Goal: Task Accomplishment & Management: Use online tool/utility

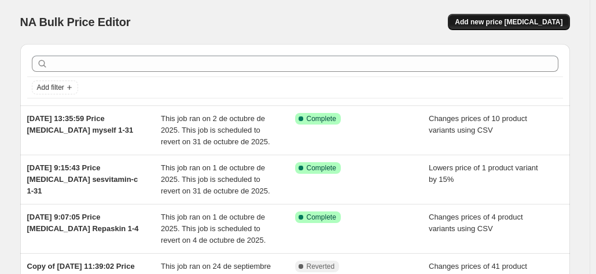
click at [519, 23] on span "Add new price [MEDICAL_DATA]" at bounding box center [509, 21] width 108 height 9
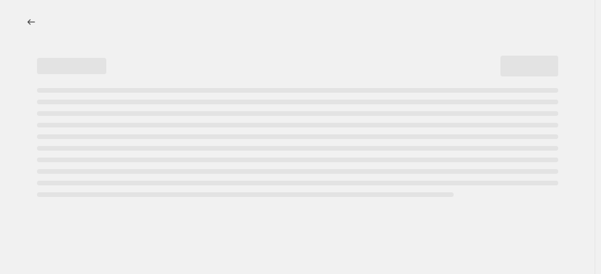
select select "percentage"
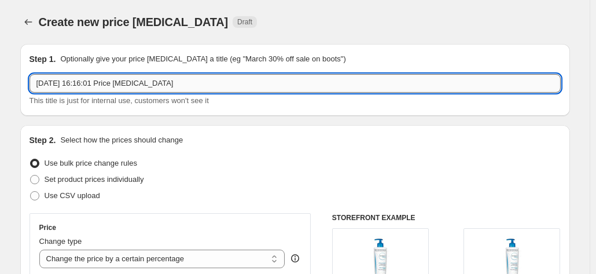
click at [237, 92] on input "[DATE] 16:16:01 Price [MEDICAL_DATA]" at bounding box center [294, 83] width 531 height 19
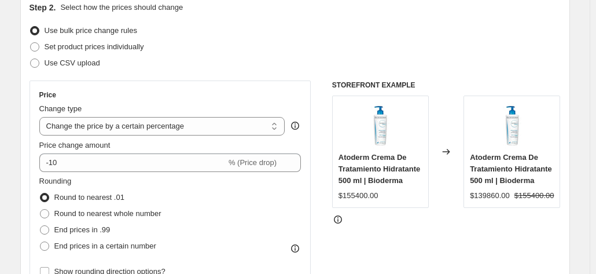
scroll to position [131, 0]
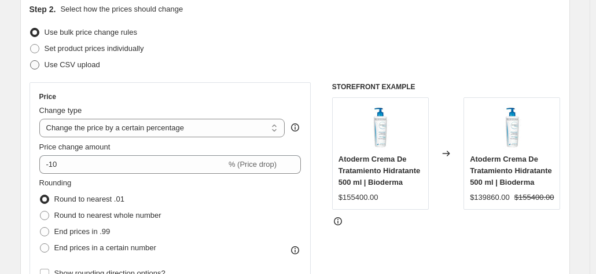
type input "[DATE] 16:16:01 Price [MEDICAL_DATA] 10% productos landing page"
click at [75, 59] on span "Use CSV upload" at bounding box center [73, 65] width 56 height 12
click at [31, 60] on input "Use CSV upload" at bounding box center [30, 60] width 1 height 1
radio input "true"
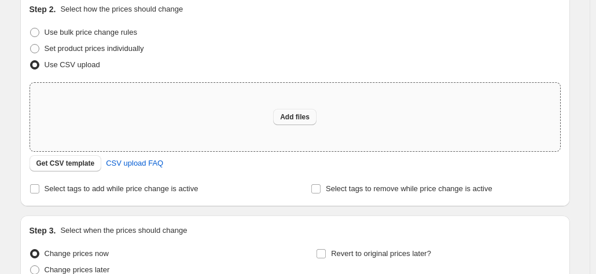
click at [294, 116] on span "Add files" at bounding box center [294, 116] width 29 height 9
click at [90, 48] on span "Set product prices individually" at bounding box center [94, 48] width 99 height 9
click at [31, 45] on input "Set product prices individually" at bounding box center [30, 44] width 1 height 1
radio input "true"
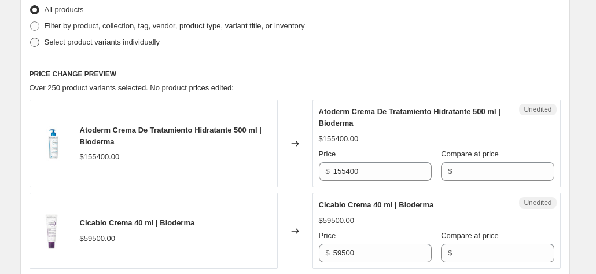
scroll to position [289, 0]
click at [76, 49] on label "Select product variants individually" at bounding box center [94, 43] width 130 height 16
click at [31, 39] on input "Select product variants individually" at bounding box center [30, 38] width 1 height 1
radio input "true"
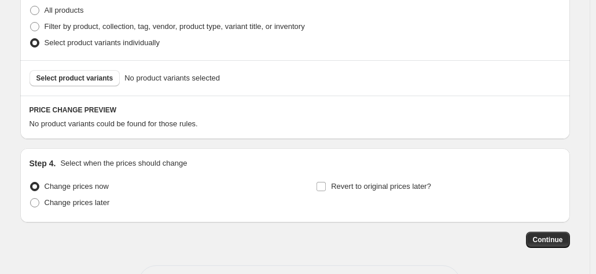
click at [106, 87] on div "Select product variants No product variants selected" at bounding box center [294, 77] width 549 height 35
click at [106, 86] on button "Select product variants" at bounding box center [74, 78] width 91 height 16
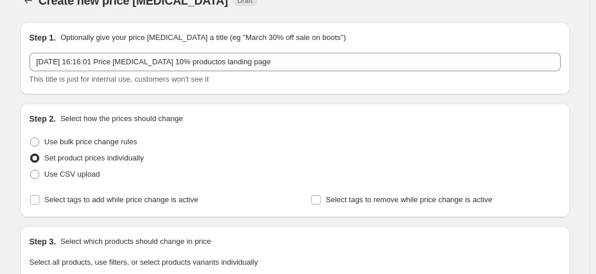
scroll to position [20, 0]
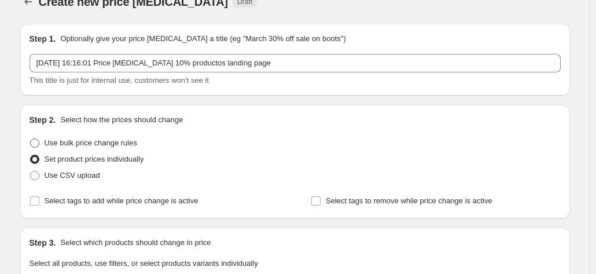
click at [35, 141] on span at bounding box center [34, 142] width 9 height 9
click at [31, 139] on input "Use bulk price change rules" at bounding box center [30, 138] width 1 height 1
radio input "true"
select select "percentage"
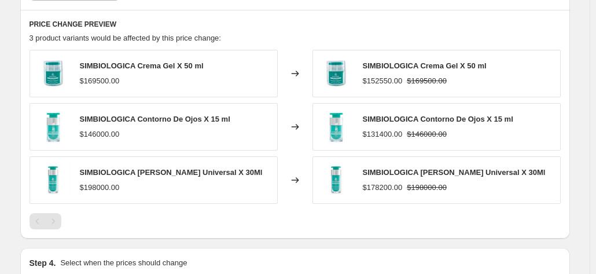
scroll to position [809, 0]
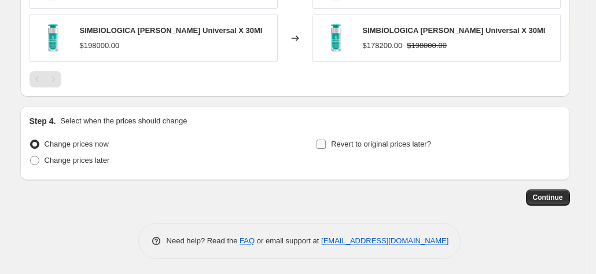
click at [337, 139] on span "Revert to original prices later?" at bounding box center [381, 143] width 100 height 9
click at [326, 139] on input "Revert to original prices later?" at bounding box center [320, 143] width 9 height 9
checkbox input "true"
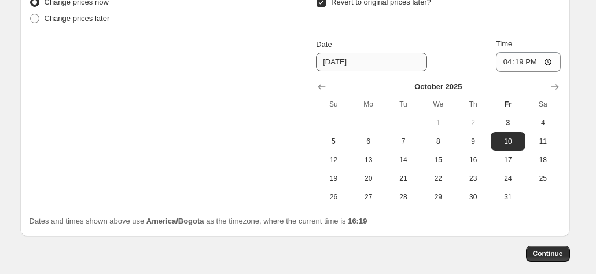
scroll to position [951, 0]
click at [493, 187] on td "31" at bounding box center [507, 196] width 35 height 19
click at [510, 193] on span "31" at bounding box center [507, 195] width 25 height 9
type input "[DATE]"
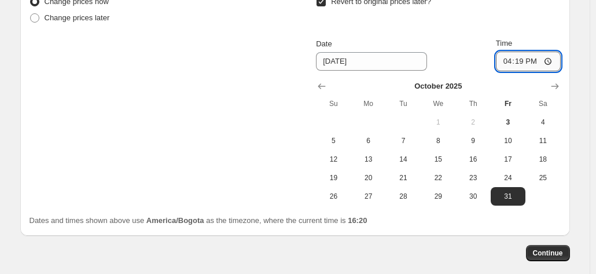
click at [508, 56] on input "16:19" at bounding box center [528, 61] width 65 height 20
type input "23:30"
click at [546, 252] on span "Continue" at bounding box center [548, 252] width 30 height 9
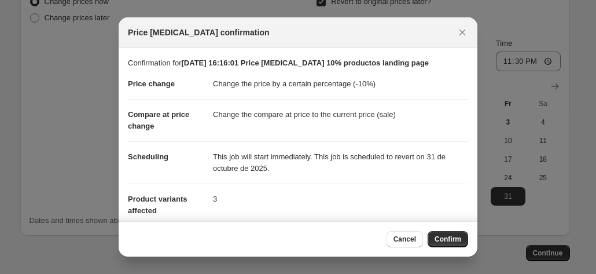
scroll to position [117, 0]
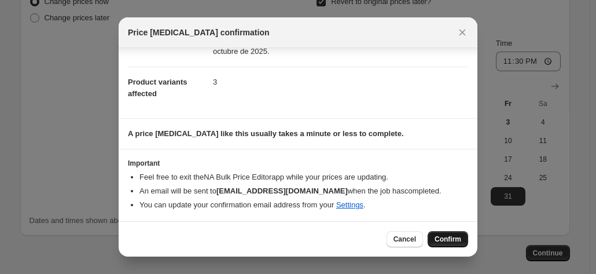
click at [442, 238] on span "Confirm" at bounding box center [447, 238] width 27 height 9
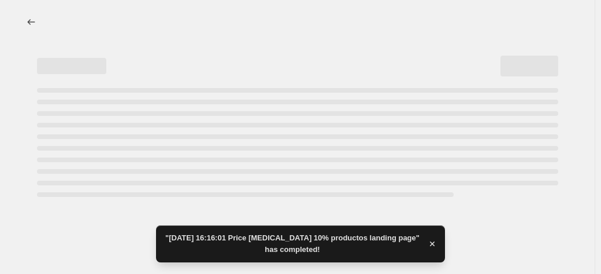
select select "percentage"
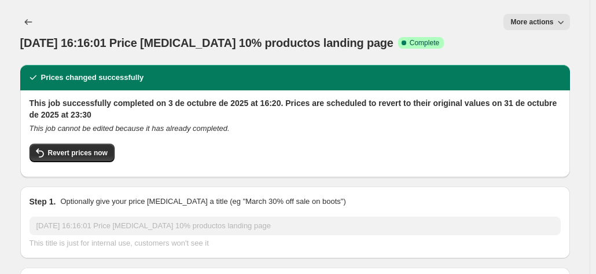
click at [547, 29] on button "More actions" at bounding box center [536, 22] width 66 height 16
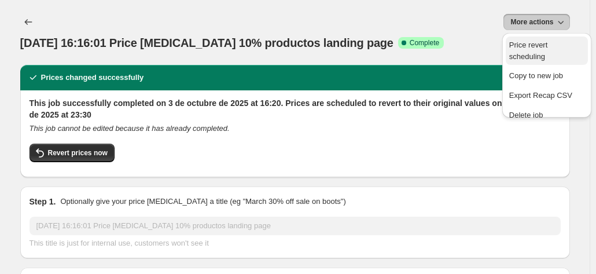
click at [536, 49] on span "Price revert scheduling" at bounding box center [528, 50] width 38 height 20
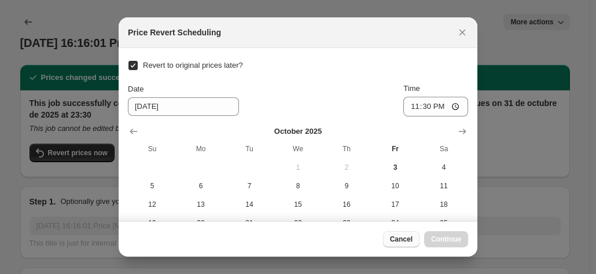
click at [401, 239] on span "Cancel" at bounding box center [401, 238] width 23 height 9
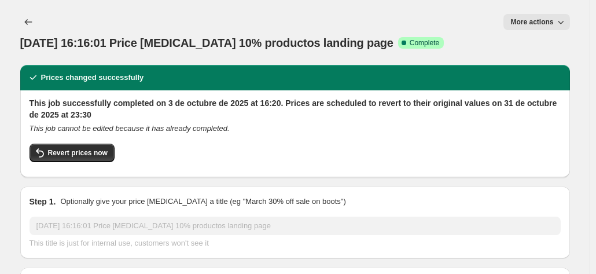
click at [91, 121] on div "This job successfully completed on 3 de octubre de 2025 at 16:20. Prices are sc…" at bounding box center [294, 132] width 531 height 71
click at [90, 148] on span "Revert prices now" at bounding box center [78, 152] width 60 height 9
checkbox input "false"
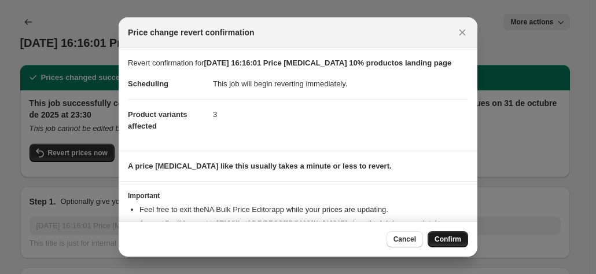
click at [461, 241] on button "Confirm" at bounding box center [447, 239] width 40 height 16
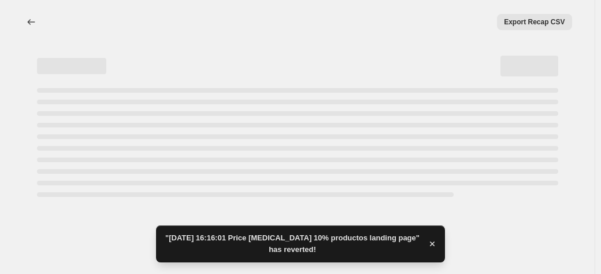
select select "percentage"
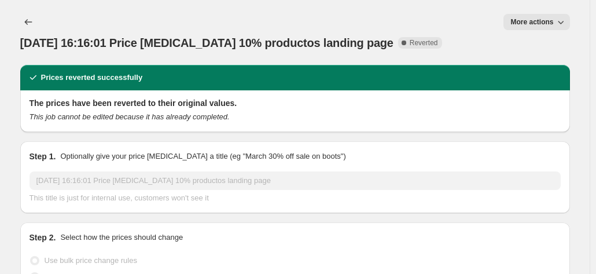
click at [527, 17] on button "More actions" at bounding box center [536, 22] width 66 height 16
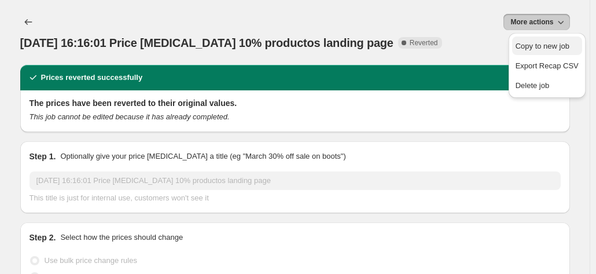
click at [526, 43] on span "Copy to new job" at bounding box center [542, 46] width 54 height 9
select select "percentage"
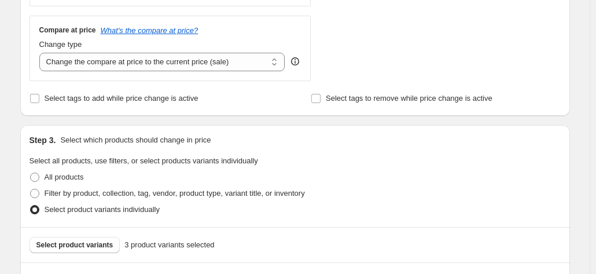
scroll to position [452, 0]
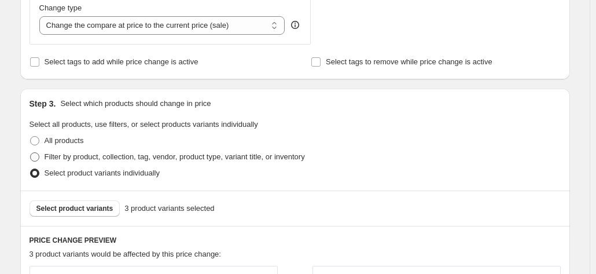
click at [35, 156] on span at bounding box center [34, 156] width 9 height 9
click at [31, 153] on input "Filter by product, collection, tag, vendor, product type, variant title, or inv…" at bounding box center [30, 152] width 1 height 1
radio input "true"
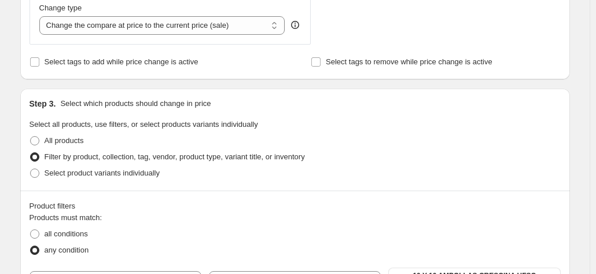
scroll to position [564, 0]
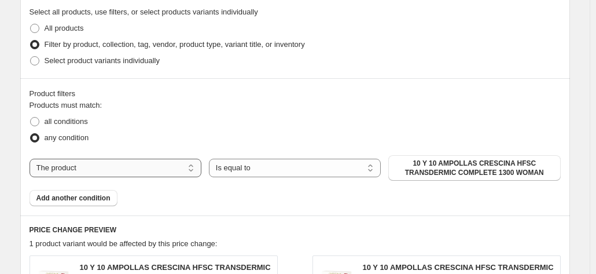
click at [167, 169] on select "The product The product's collection The product's tag The product's vendor The…" at bounding box center [115, 167] width 172 height 19
select select "collection"
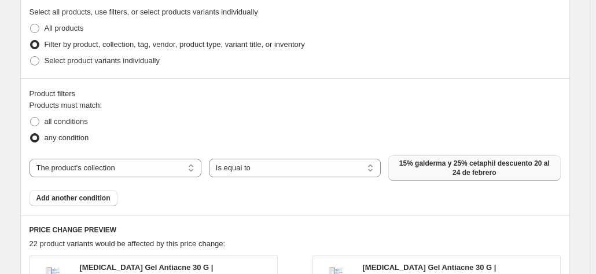
click at [473, 168] on span "15% galderma y 25% cetaphil descuento 20 al 24 de febrero" at bounding box center [474, 167] width 158 height 19
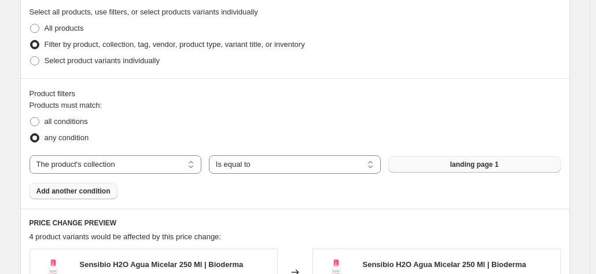
click at [101, 194] on span "Add another condition" at bounding box center [73, 190] width 74 height 9
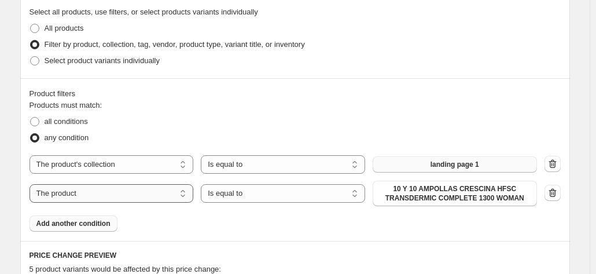
click at [101, 194] on select "The product The product's collection The product's tag The product's vendor The…" at bounding box center [111, 193] width 164 height 19
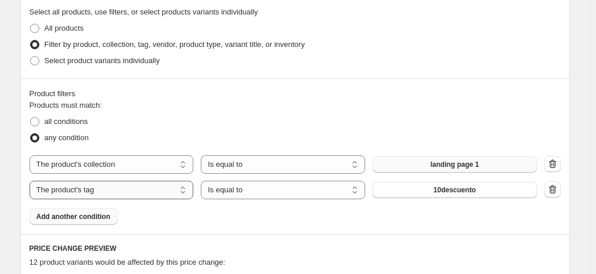
click at [97, 193] on select "The product The product's collection The product's tag The product's vendor The…" at bounding box center [111, 189] width 164 height 19
select select "collection"
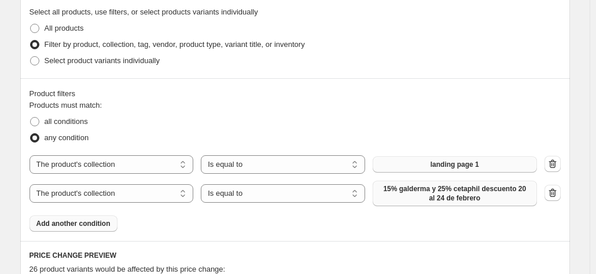
click at [400, 195] on span "15% galderma y 25% cetaphil descuento 20 al 24 de febrero" at bounding box center [454, 193] width 150 height 19
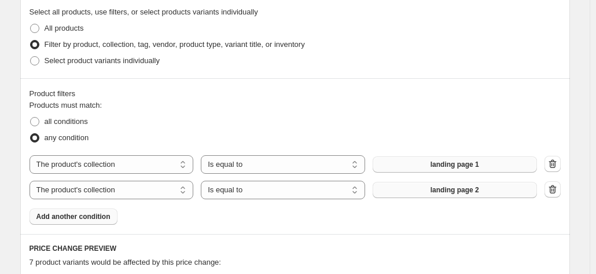
click at [84, 216] on span "Add another condition" at bounding box center [73, 216] width 74 height 9
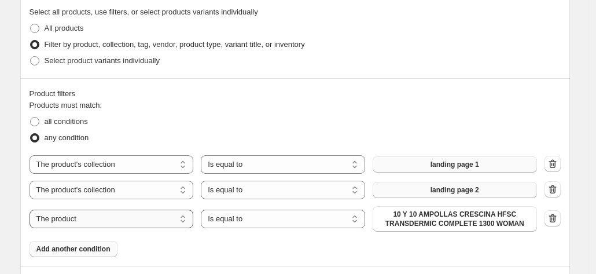
click at [116, 217] on select "The product The product's collection The product's tag The product's vendor The…" at bounding box center [111, 218] width 164 height 19
select select "collection"
click at [437, 220] on span "15% galderma y 25% cetaphil descuento 20 al 24 de febrero" at bounding box center [454, 218] width 150 height 19
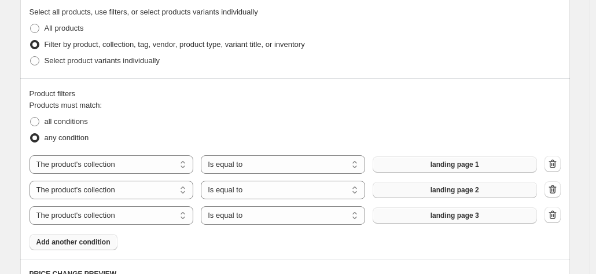
click at [90, 241] on span "Add another condition" at bounding box center [73, 241] width 74 height 9
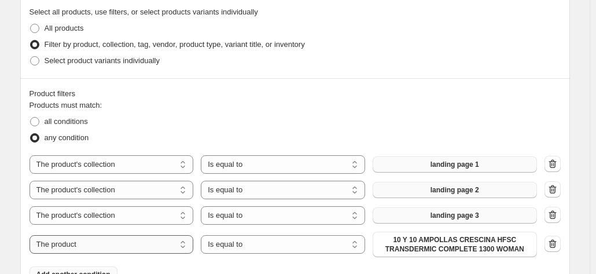
click at [90, 241] on select "The product The product's collection The product's tag The product's vendor The…" at bounding box center [111, 244] width 164 height 19
select select "collection"
click at [397, 235] on span "15% galderma y 25% cetaphil descuento 20 al 24 de febrero" at bounding box center [454, 244] width 150 height 19
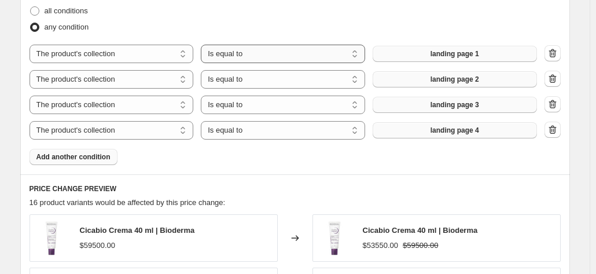
scroll to position [684, 0]
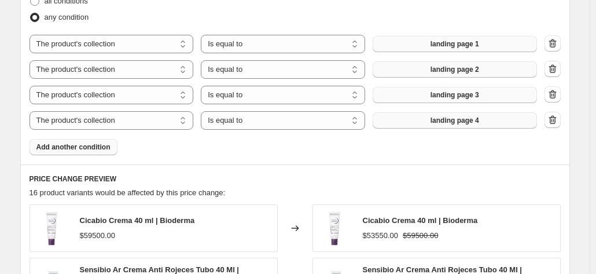
click at [107, 152] on button "Add another condition" at bounding box center [73, 147] width 88 height 16
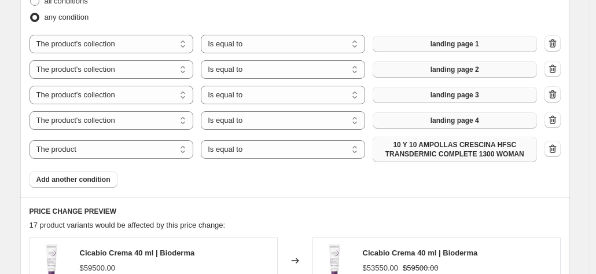
click at [432, 147] on span "10 Y 10 AMPOLLAS CRESCINA HFSC TRANSDERMIC COMPLETE 1300 WOMAN" at bounding box center [454, 149] width 150 height 19
click at [110, 175] on span "Add another condition" at bounding box center [73, 179] width 74 height 9
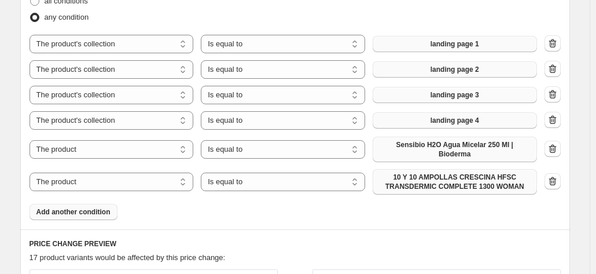
click at [397, 179] on span "10 Y 10 AMPOLLAS CRESCINA HFSC TRANSDERMIC COMPLETE 1300 WOMAN" at bounding box center [454, 181] width 150 height 19
click at [86, 207] on span "Add another condition" at bounding box center [73, 211] width 74 height 9
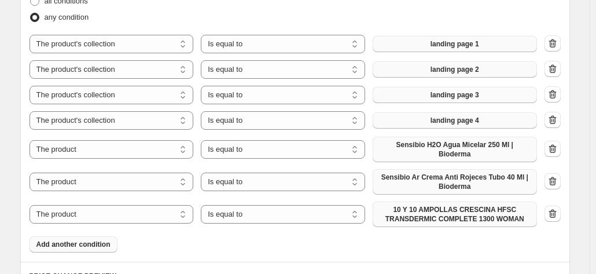
click at [426, 215] on span "10 Y 10 AMPOLLAS CRESCINA HFSC TRANSDERMIC COMPLETE 1300 WOMAN" at bounding box center [454, 214] width 150 height 19
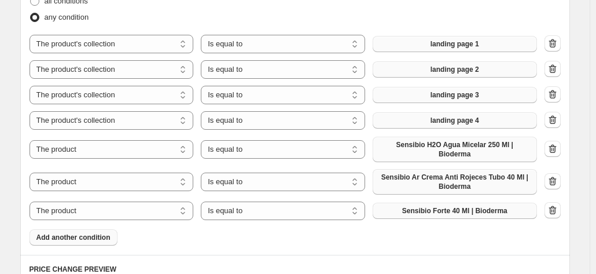
click at [91, 232] on span "Add another condition" at bounding box center [73, 236] width 74 height 9
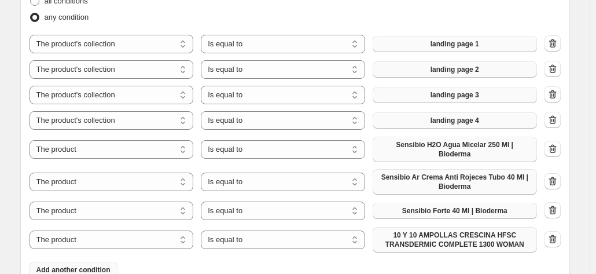
click at [474, 230] on span "10 Y 10 AMPOLLAS CRESCINA HFSC TRANSDERMIC COMPLETE 1300 WOMAN" at bounding box center [454, 239] width 150 height 19
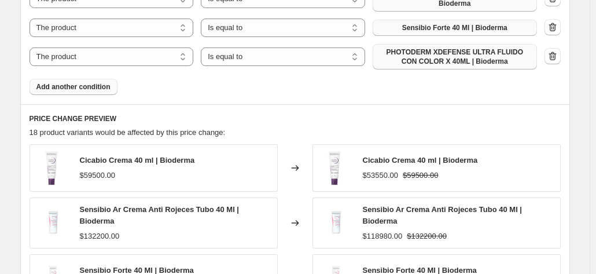
scroll to position [877, 0]
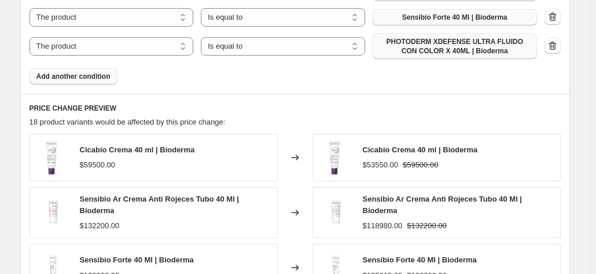
click at [90, 68] on button "Add another condition" at bounding box center [73, 76] width 88 height 16
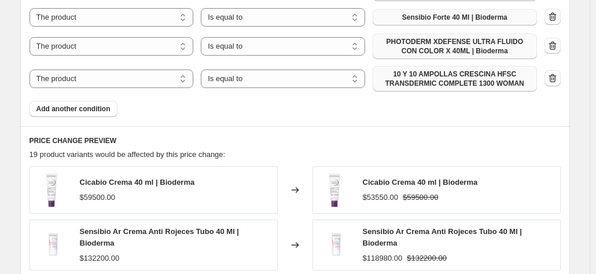
click at [459, 71] on span "10 Y 10 AMPOLLAS CRESCINA HFSC TRANSDERMIC COMPLETE 1300 WOMAN" at bounding box center [454, 78] width 150 height 19
click at [107, 105] on span "Add another condition" at bounding box center [73, 108] width 74 height 9
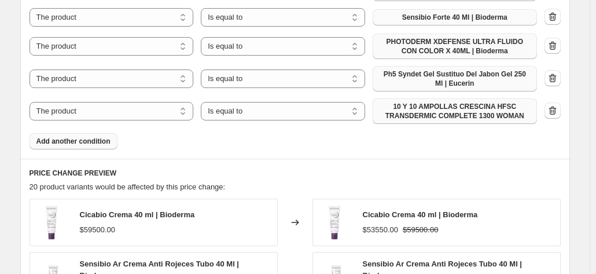
click at [472, 102] on span "10 Y 10 AMPOLLAS CRESCINA HFSC TRANSDERMIC COMPLETE 1300 WOMAN" at bounding box center [454, 111] width 150 height 19
click at [93, 133] on button "Add another condition" at bounding box center [73, 141] width 88 height 16
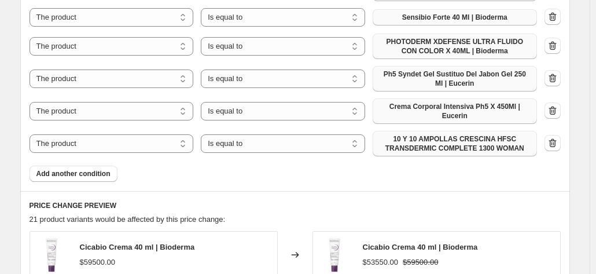
click at [438, 134] on span "10 Y 10 AMPOLLAS CRESCINA HFSC TRANSDERMIC COMPLETE 1300 WOMAN" at bounding box center [454, 143] width 150 height 19
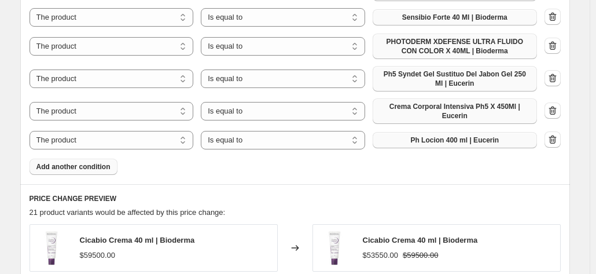
click at [98, 159] on button "Add another condition" at bounding box center [73, 166] width 88 height 16
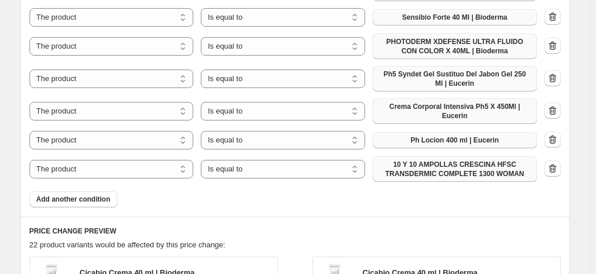
click at [478, 160] on span "10 Y 10 AMPOLLAS CRESCINA HFSC TRANSDERMIC COMPLETE 1300 WOMAN" at bounding box center [454, 169] width 150 height 19
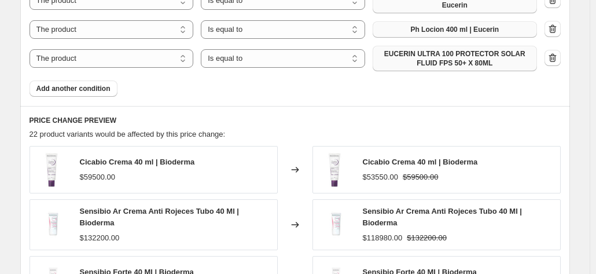
scroll to position [988, 0]
click at [80, 80] on button "Add another condition" at bounding box center [73, 88] width 88 height 16
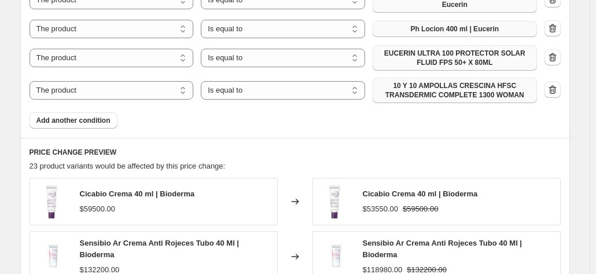
click at [425, 86] on button "10 Y 10 AMPOLLAS CRESCINA HFSC TRANSDERMIC COMPLETE 1300 WOMAN" at bounding box center [454, 89] width 164 height 25
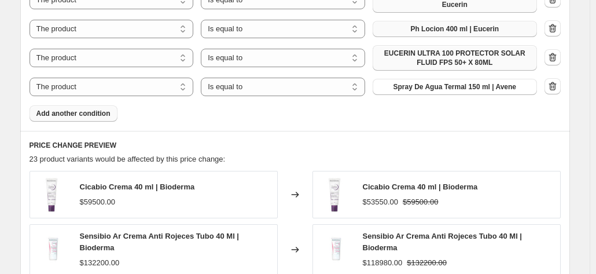
click at [96, 106] on button "Add another condition" at bounding box center [73, 113] width 88 height 16
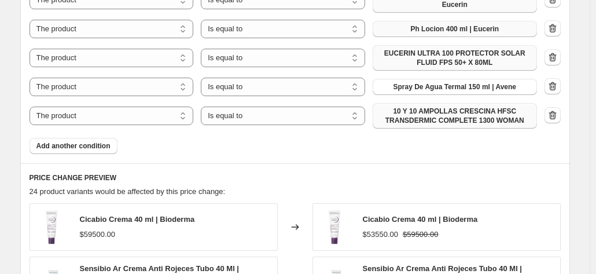
click at [392, 106] on span "10 Y 10 AMPOLLAS CRESCINA HFSC TRANSDERMIC COMPLETE 1300 WOMAN" at bounding box center [454, 115] width 150 height 19
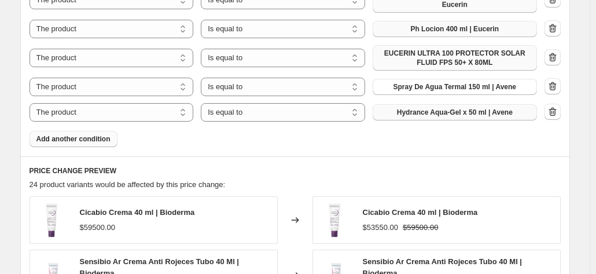
click at [101, 134] on span "Add another condition" at bounding box center [73, 138] width 74 height 9
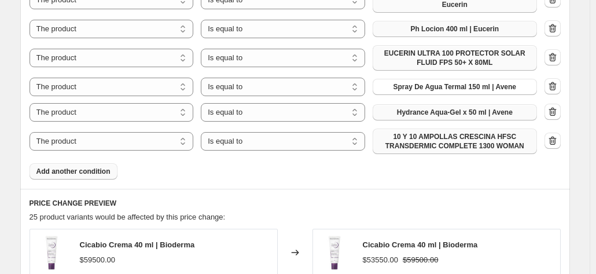
click at [423, 132] on span "10 Y 10 AMPOLLAS CRESCINA HFSC TRANSDERMIC COMPLETE 1300 WOMAN" at bounding box center [454, 141] width 150 height 19
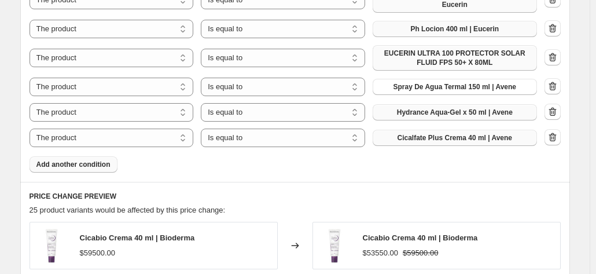
click at [102, 160] on span "Add another condition" at bounding box center [73, 164] width 74 height 9
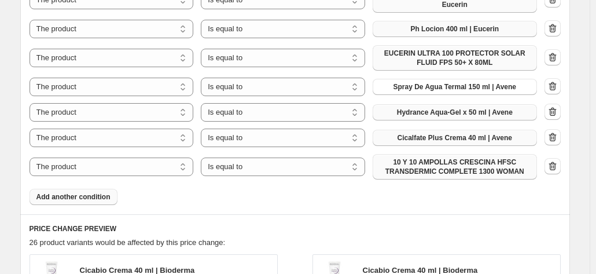
click at [385, 158] on span "10 Y 10 AMPOLLAS CRESCINA HFSC TRANSDERMIC COMPLETE 1300 WOMAN" at bounding box center [454, 166] width 150 height 19
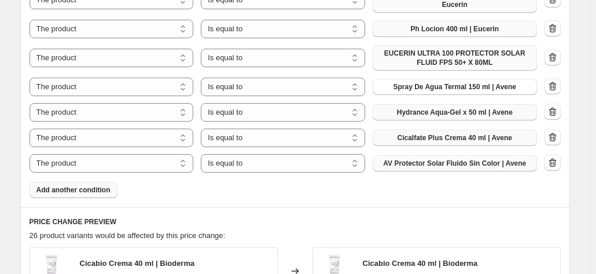
scroll to position [989, 0]
click at [93, 181] on button "Add another condition" at bounding box center [73, 189] width 88 height 16
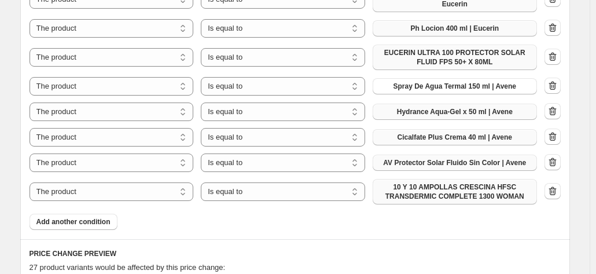
click at [433, 182] on span "10 Y 10 AMPOLLAS CRESCINA HFSC TRANSDERMIC COMPLETE 1300 WOMAN" at bounding box center [454, 191] width 150 height 19
click at [97, 217] on span "Add another condition" at bounding box center [73, 221] width 74 height 9
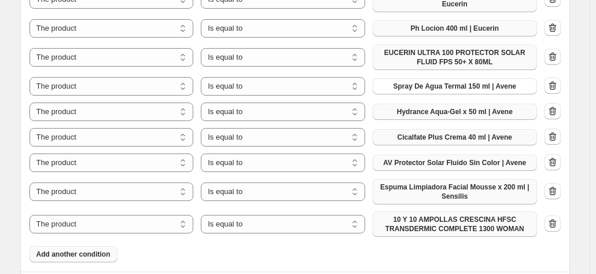
click at [423, 215] on span "10 Y 10 AMPOLLAS CRESCINA HFSC TRANSDERMIC COMPLETE 1300 WOMAN" at bounding box center [454, 224] width 150 height 19
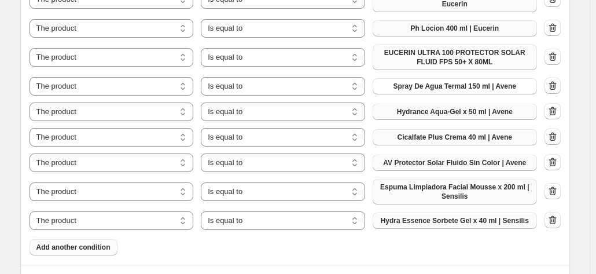
click at [93, 242] on span "Add another condition" at bounding box center [73, 246] width 74 height 9
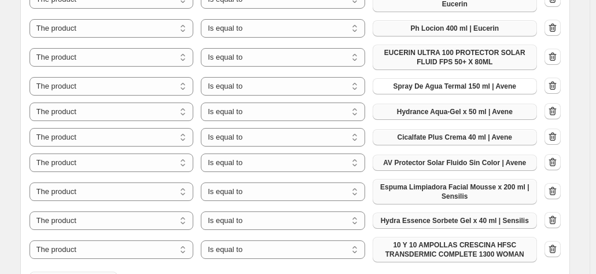
click at [473, 240] on span "10 Y 10 AMPOLLAS CRESCINA HFSC TRANSDERMIC COMPLETE 1300 WOMAN" at bounding box center [454, 249] width 150 height 19
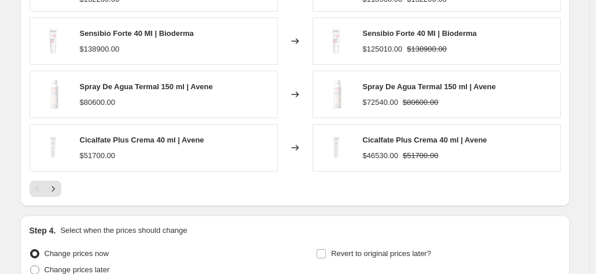
scroll to position [1513, 0]
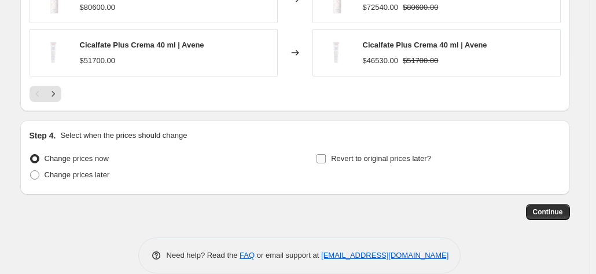
click at [331, 150] on label "Revert to original prices later?" at bounding box center [373, 158] width 115 height 16
click at [326, 154] on input "Revert to original prices later?" at bounding box center [320, 158] width 9 height 9
checkbox input "true"
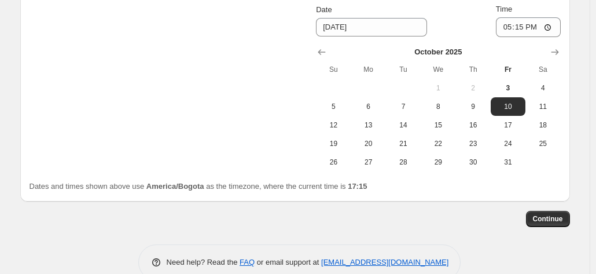
scroll to position [1705, 0]
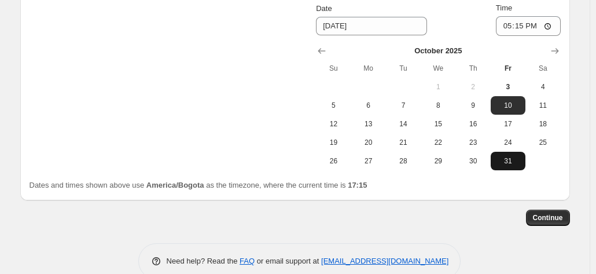
click at [504, 156] on span "31" at bounding box center [507, 160] width 25 height 9
type input "[DATE]"
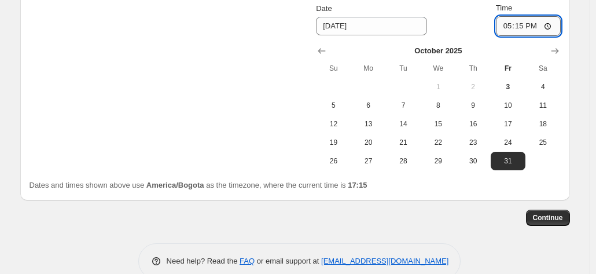
click at [509, 16] on input "17:15" at bounding box center [528, 26] width 65 height 20
type input "23:33"
click at [561, 213] on span "Continue" at bounding box center [548, 217] width 30 height 9
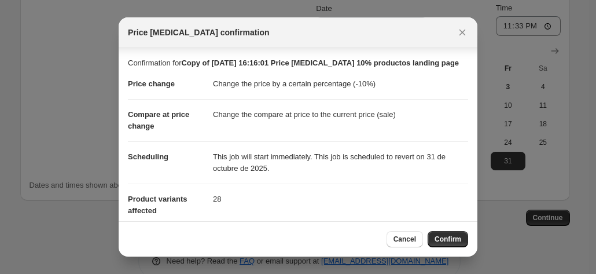
scroll to position [117, 0]
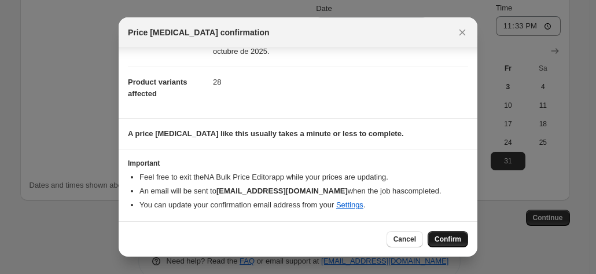
click at [457, 239] on span "Confirm" at bounding box center [447, 238] width 27 height 9
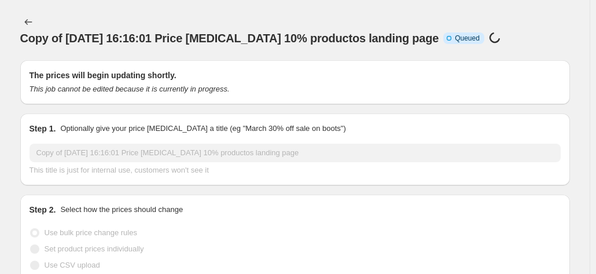
scroll to position [1705, 0]
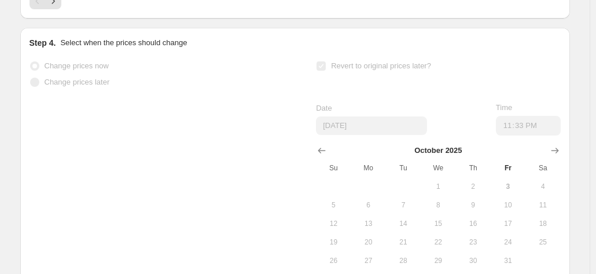
select select "percentage"
select select "collection"
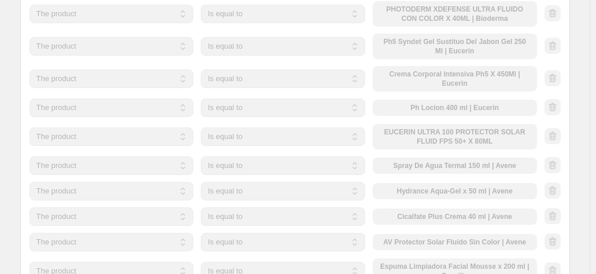
scroll to position [1048, 0]
